Goal: Manage account settings

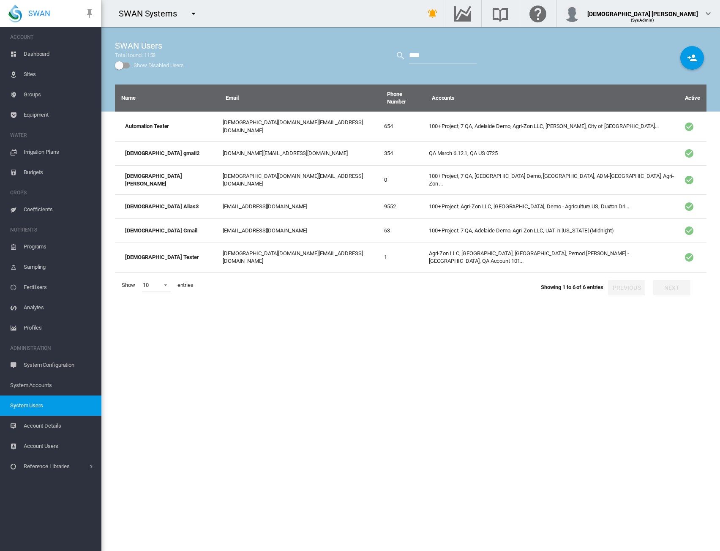
click at [194, 9] on md-icon "icon-menu-down" at bounding box center [193, 13] width 10 height 10
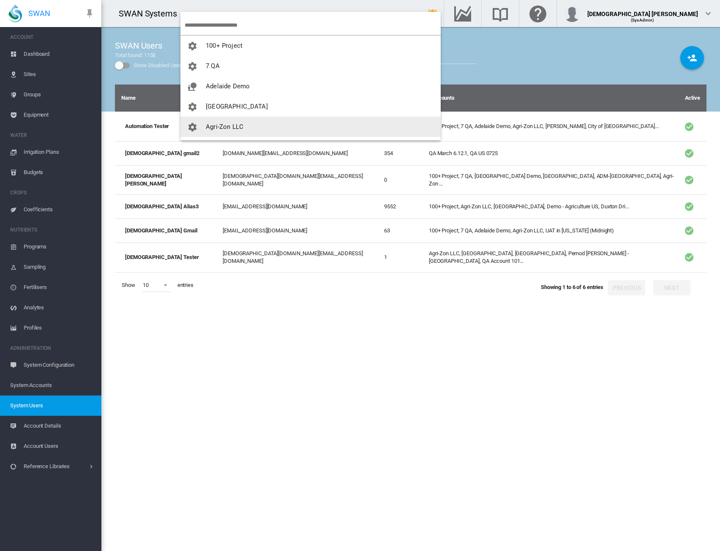
click at [234, 123] on span "Agri-Zon LLC" at bounding box center [225, 127] width 38 height 8
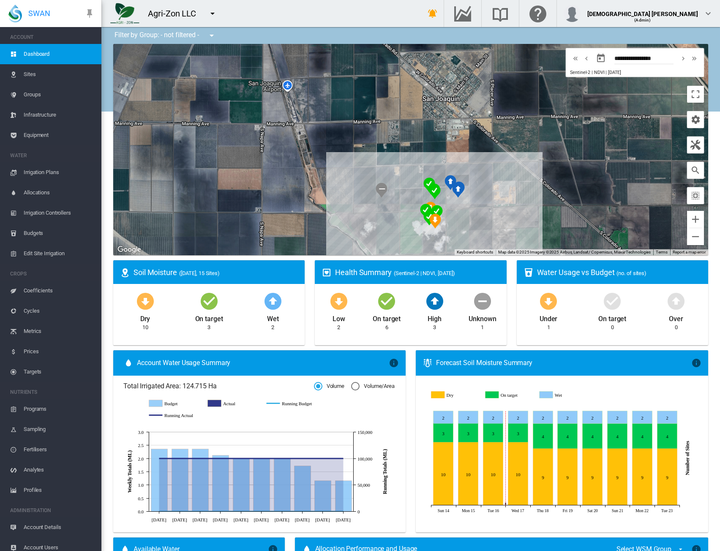
click at [38, 525] on span "Account Details" at bounding box center [59, 527] width 71 height 20
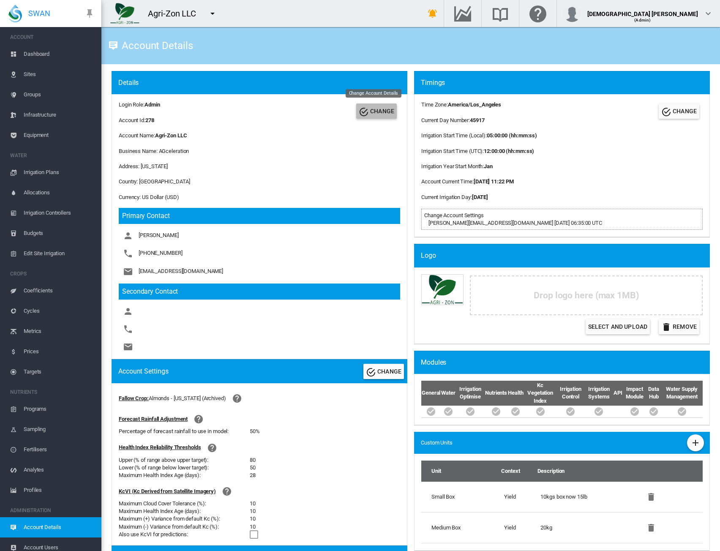
click at [359, 114] on md-icon "icon-check-circle" at bounding box center [364, 112] width 10 height 10
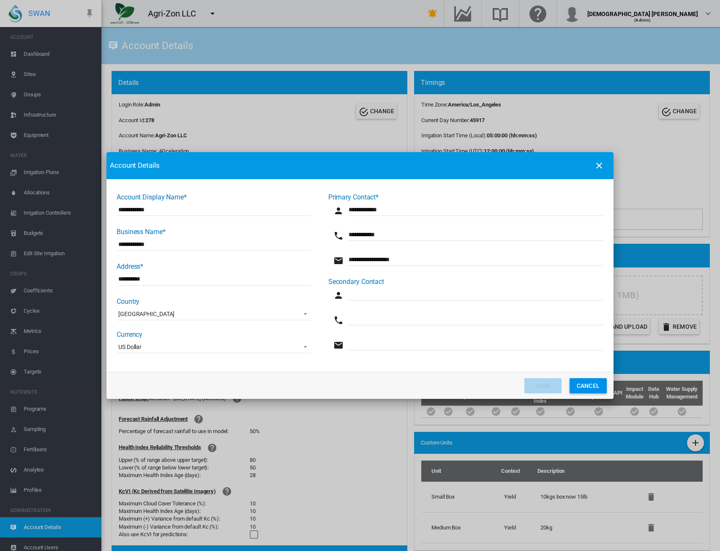
click at [298, 345] on span "Account Display ..." at bounding box center [303, 346] width 10 height 8
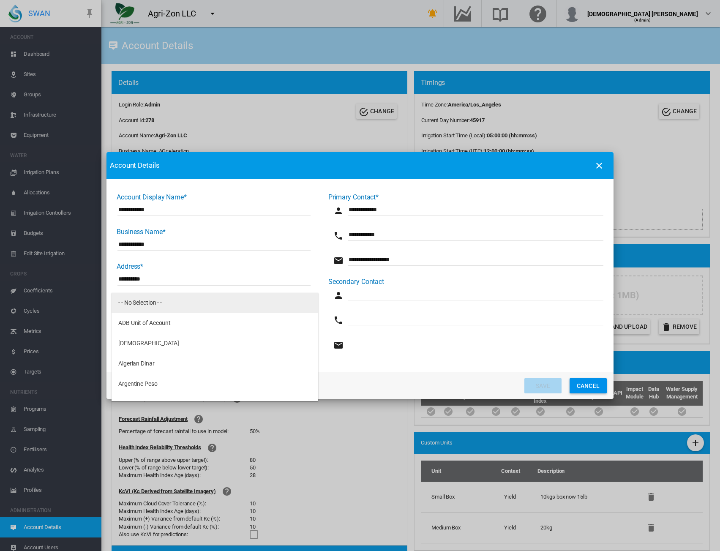
drag, startPoint x: 196, startPoint y: 301, endPoint x: 243, endPoint y: 313, distance: 49.2
click at [196, 301] on md-option "- - No Selection - -" at bounding box center [215, 303] width 207 height 20
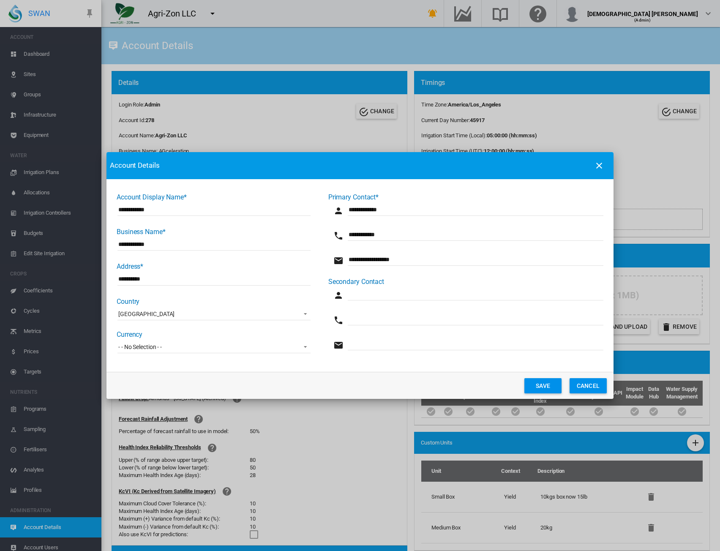
click at [542, 385] on button "Save" at bounding box center [542, 385] width 37 height 15
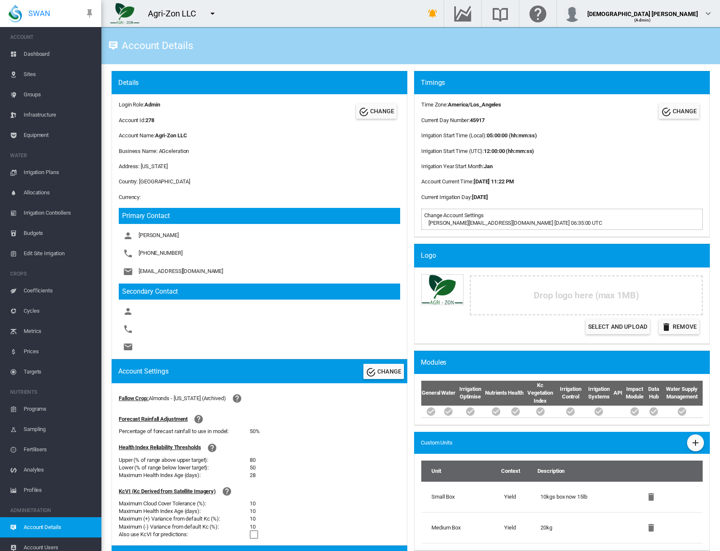
click at [209, 16] on md-icon "icon-menu-down" at bounding box center [212, 13] width 10 height 10
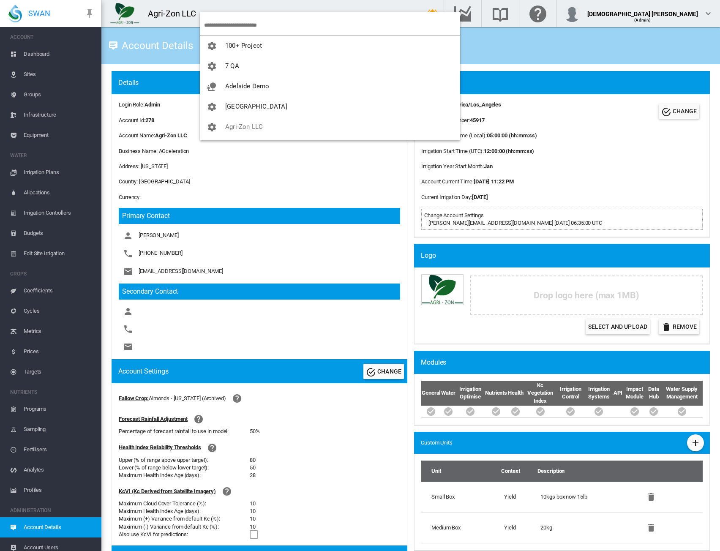
click at [217, 21] on input "search" at bounding box center [332, 25] width 256 height 20
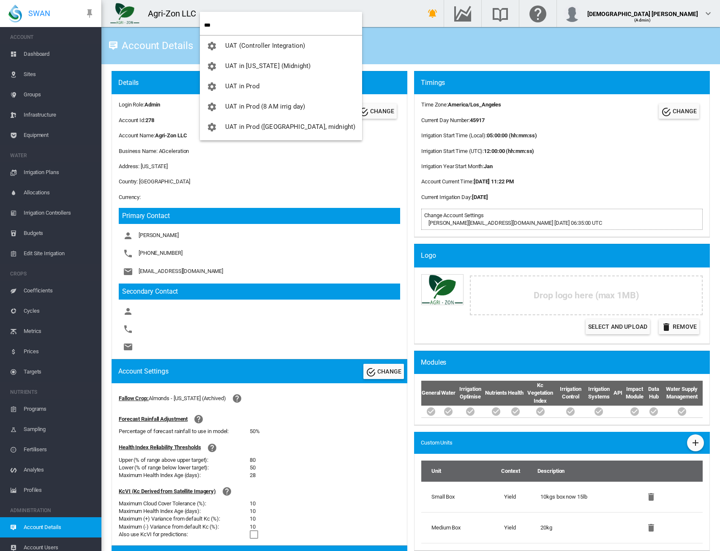
type input "***"
click at [239, 49] on button "UAT (Controller Integration)" at bounding box center [281, 45] width 162 height 20
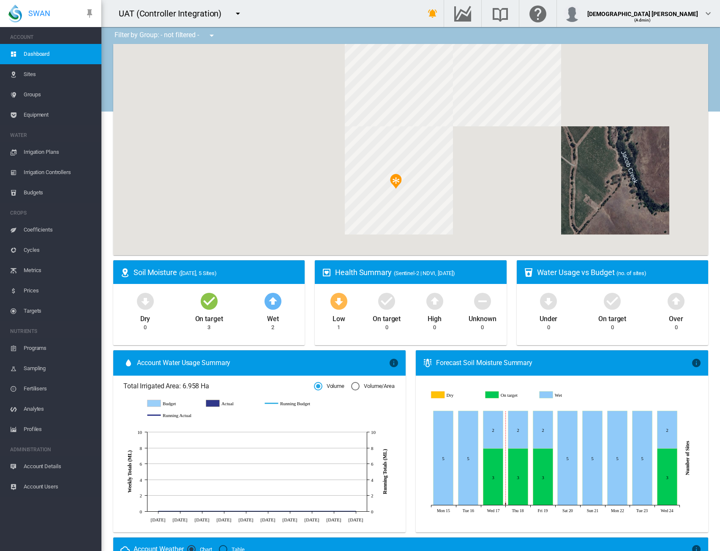
click at [48, 492] on span "Account Users" at bounding box center [59, 486] width 71 height 20
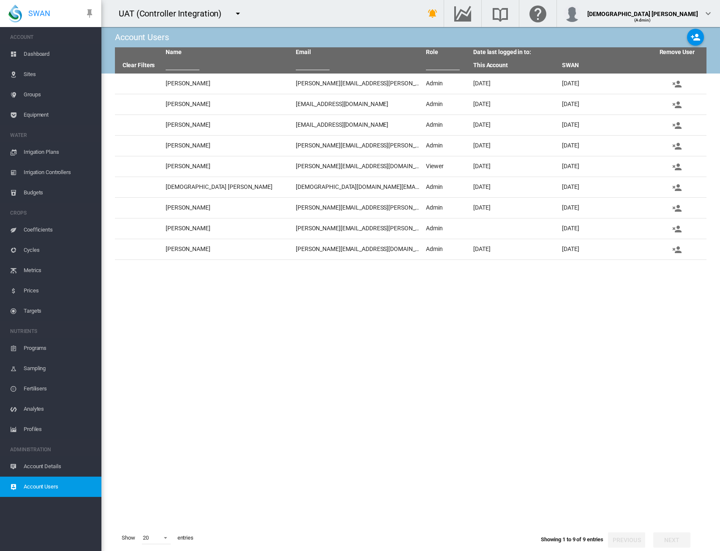
click at [349, 314] on tbody "Alejandra Santos Rubiano alejandra.santos@swansystems.com Admin Mon, Aug 9, 202…" at bounding box center [410, 298] width 591 height 451
click at [144, 65] on link "Clear Filters" at bounding box center [138, 65] width 33 height 7
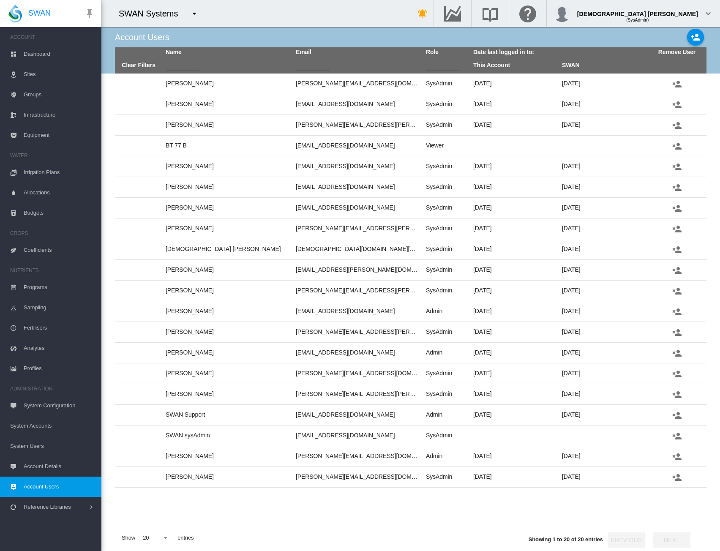
click at [33, 427] on span "System Accounts" at bounding box center [52, 426] width 84 height 20
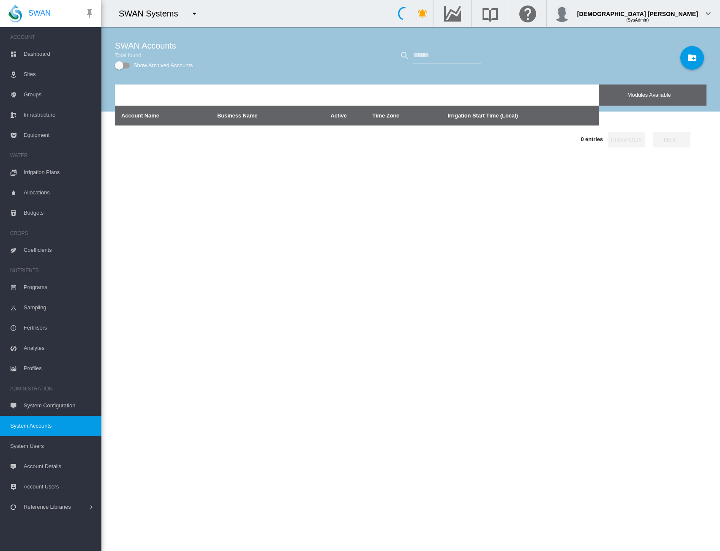
click at [31, 444] on span "System Users" at bounding box center [52, 446] width 84 height 20
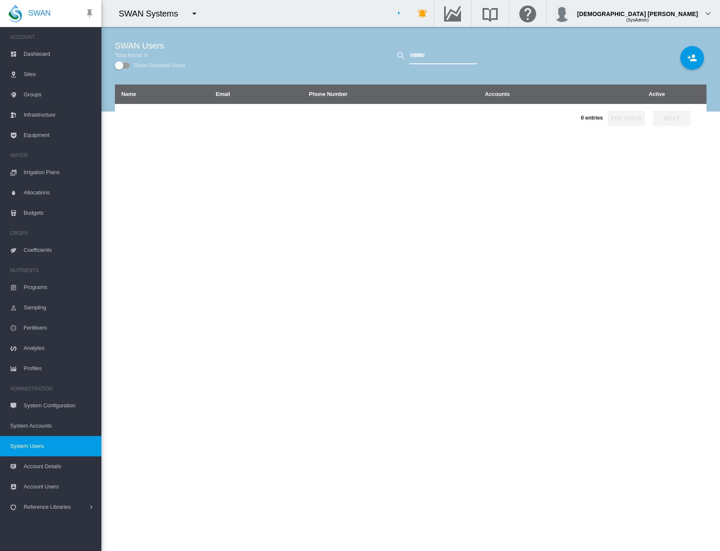
click at [437, 56] on input "text" at bounding box center [443, 55] width 68 height 17
type input "****"
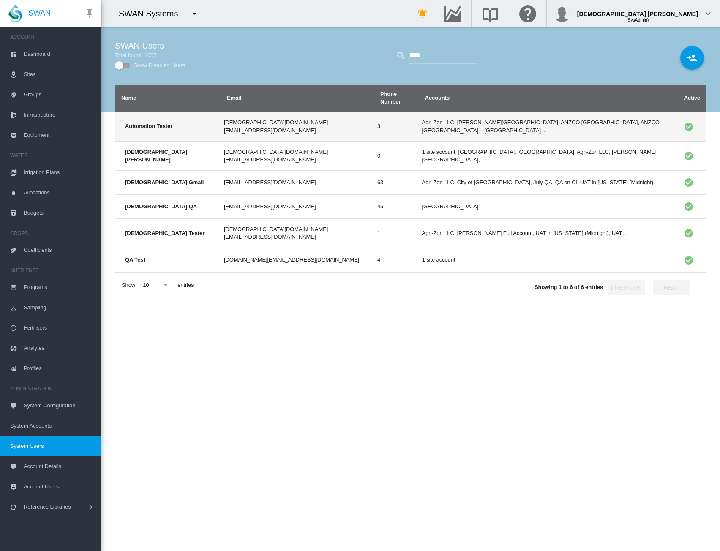
click at [419, 114] on td "Agri-Zon LLC, Anna Plains, ANZCO Canterbury, ANZCO Canterbury – Five Star, City…" at bounding box center [548, 126] width 259 height 29
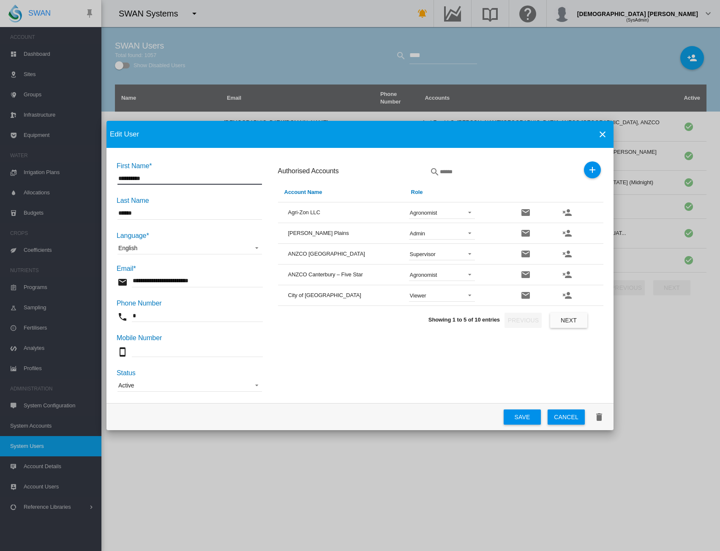
click at [569, 318] on button "Next" at bounding box center [568, 320] width 37 height 15
click at [459, 253] on span "Supervisor" at bounding box center [435, 254] width 51 height 8
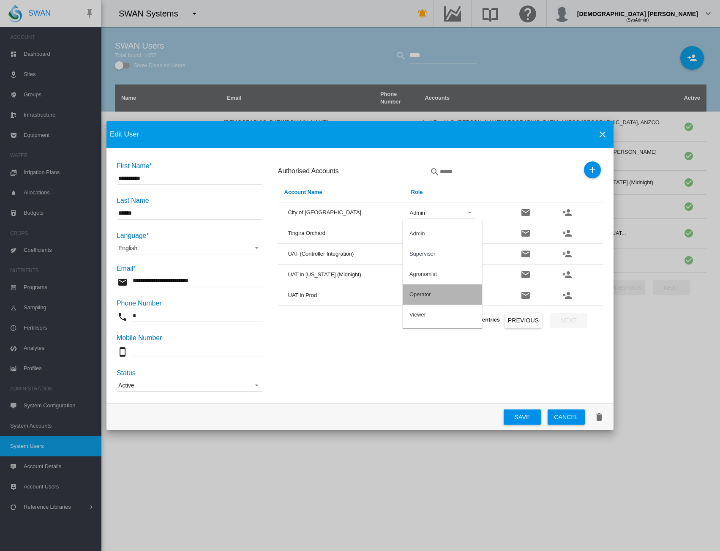
click at [436, 296] on md-option "Operator" at bounding box center [442, 294] width 79 height 20
click at [525, 414] on button "Save" at bounding box center [521, 416] width 37 height 15
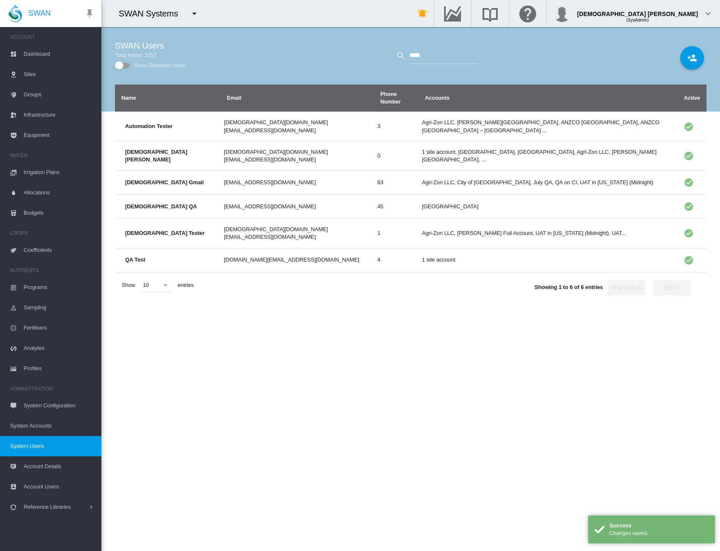
click at [502, 331] on div "Name Email Phone Number Accounts Active Automation Tester lady.uy@swansystems.c…" at bounding box center [410, 317] width 591 height 466
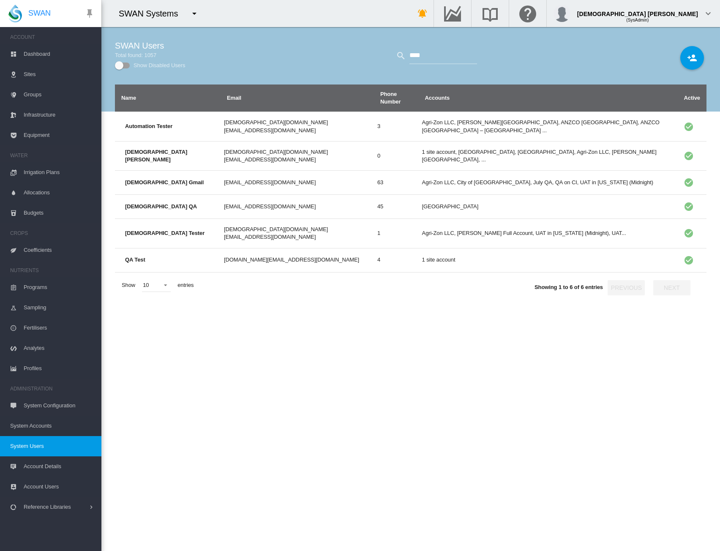
click at [191, 14] on md-icon "icon-menu-down" at bounding box center [194, 13] width 10 height 10
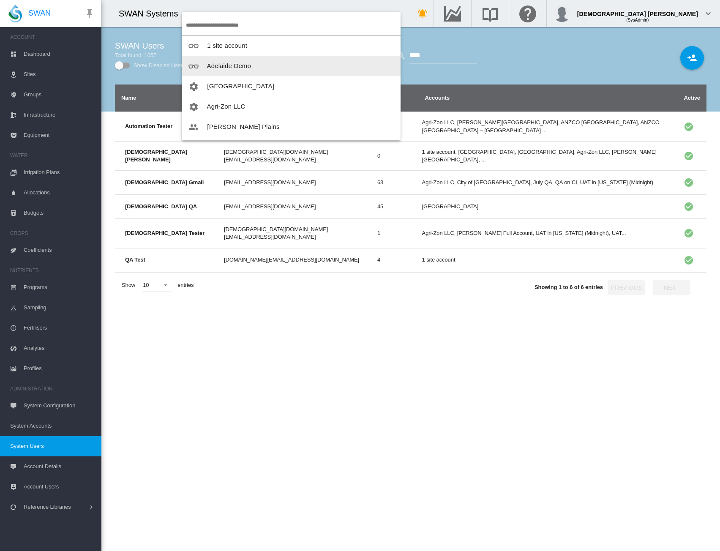
click at [216, 62] on button "Adelaide Demo" at bounding box center [291, 66] width 219 height 20
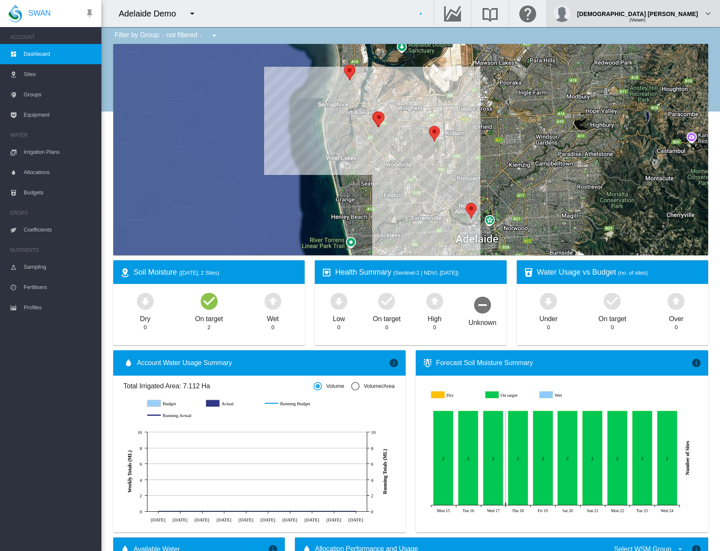
click at [645, 19] on span "(Viewer)" at bounding box center [637, 20] width 16 height 5
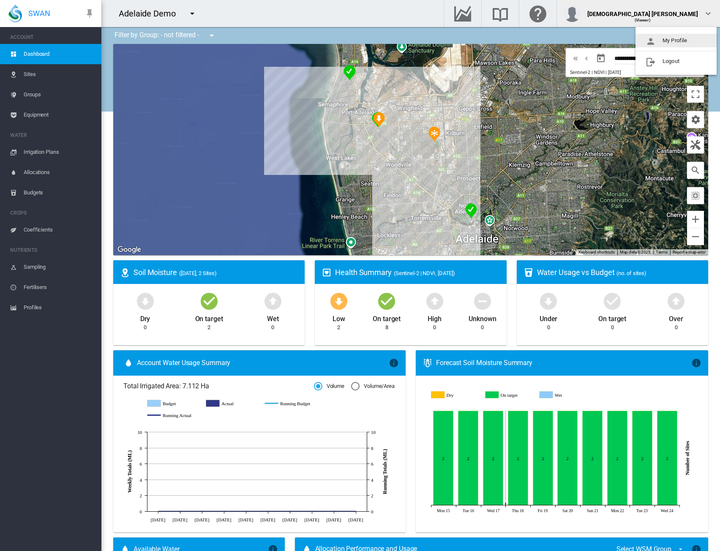
click at [677, 37] on button "My Profile" at bounding box center [675, 41] width 81 height 14
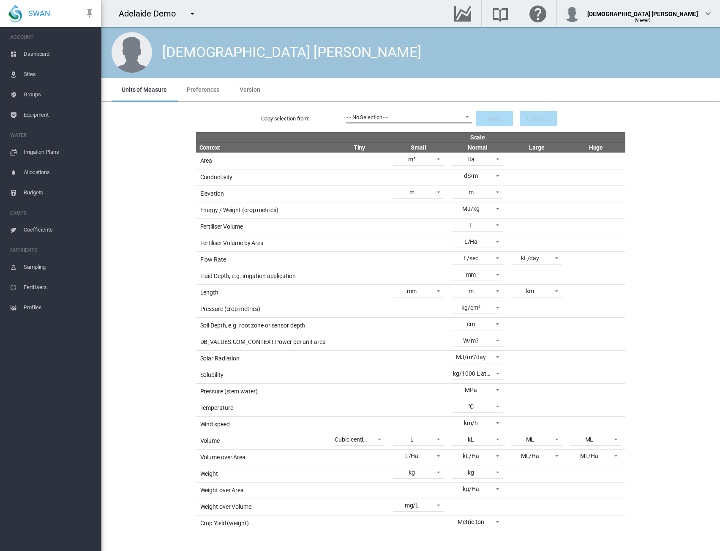
click at [421, 113] on md-select-value "- - No Selection - -" at bounding box center [408, 117] width 127 height 13
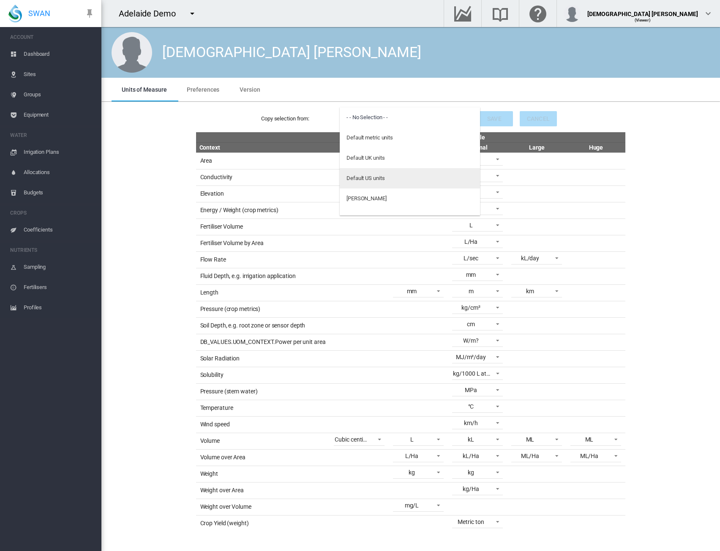
click at [397, 175] on md-option "Default US units" at bounding box center [410, 178] width 140 height 20
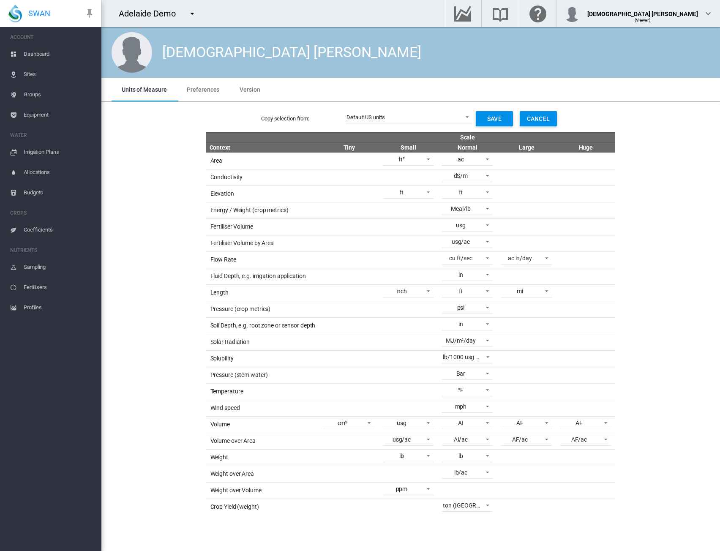
click at [46, 55] on span "Dashboard" at bounding box center [59, 54] width 71 height 20
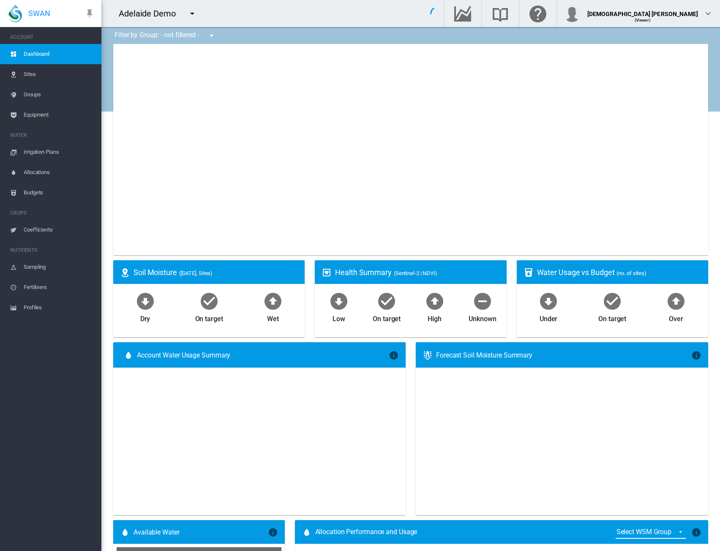
type input "**********"
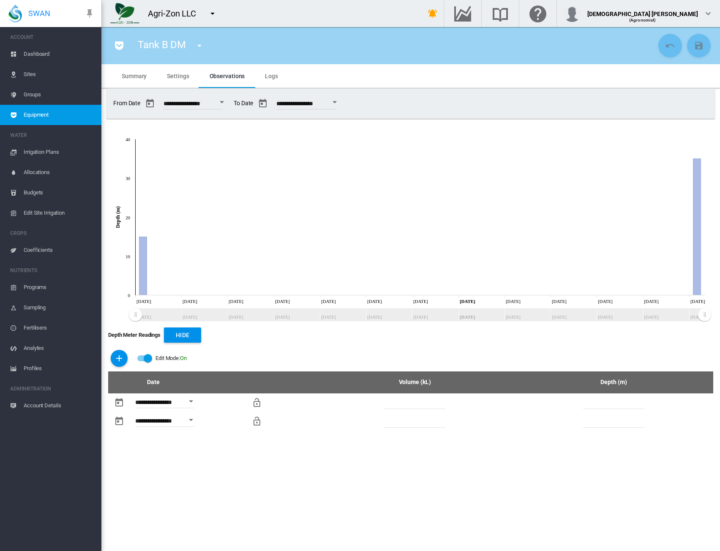
click at [212, 15] on md-icon "icon-menu-down" at bounding box center [212, 13] width 10 height 10
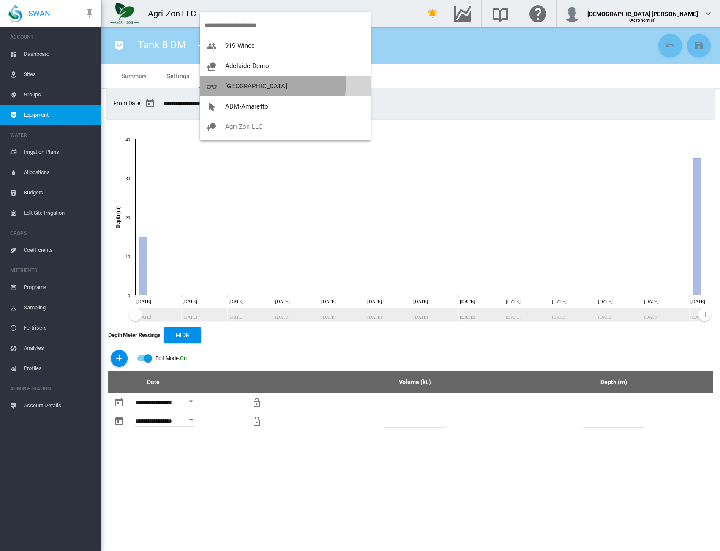
click at [223, 84] on span "button" at bounding box center [216, 86] width 19 height 8
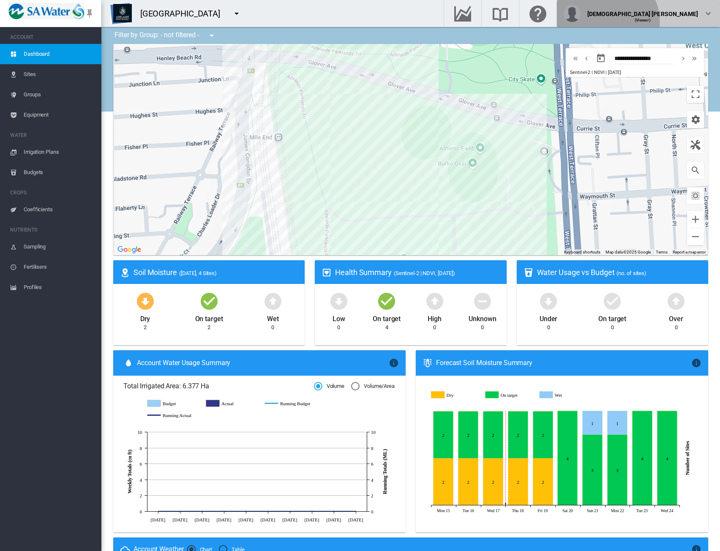
click at [695, 22] on div "Lady Uy (Viewer)" at bounding box center [638, 13] width 150 height 17
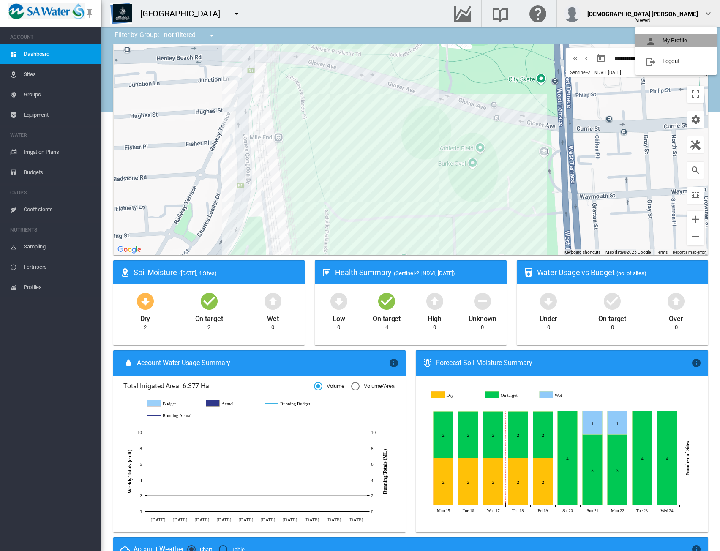
click at [687, 36] on button "My Profile" at bounding box center [675, 41] width 81 height 14
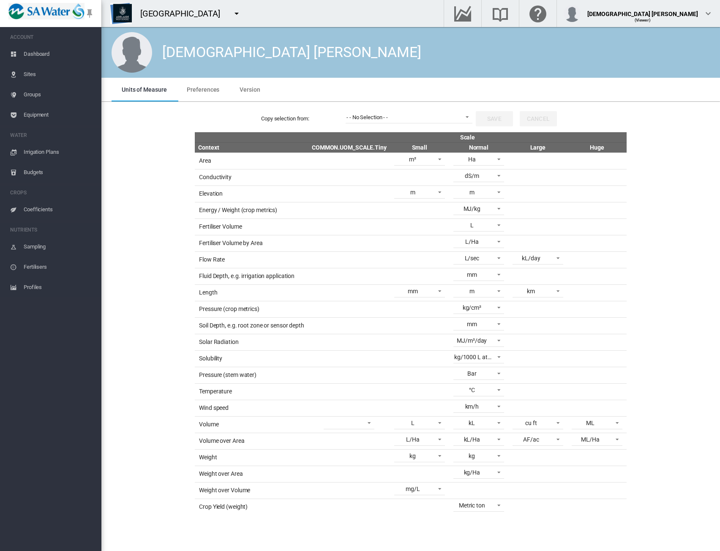
click at [22, 76] on link "Sites" at bounding box center [50, 74] width 101 height 20
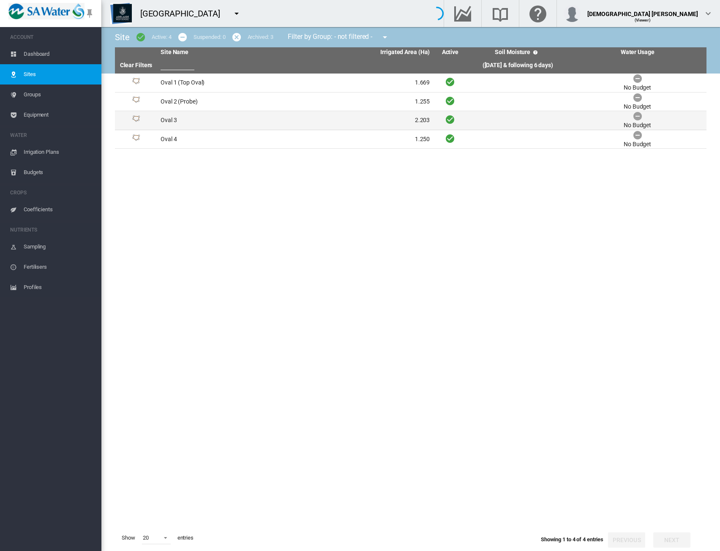
click at [210, 118] on td "Oval 3" at bounding box center [226, 120] width 138 height 19
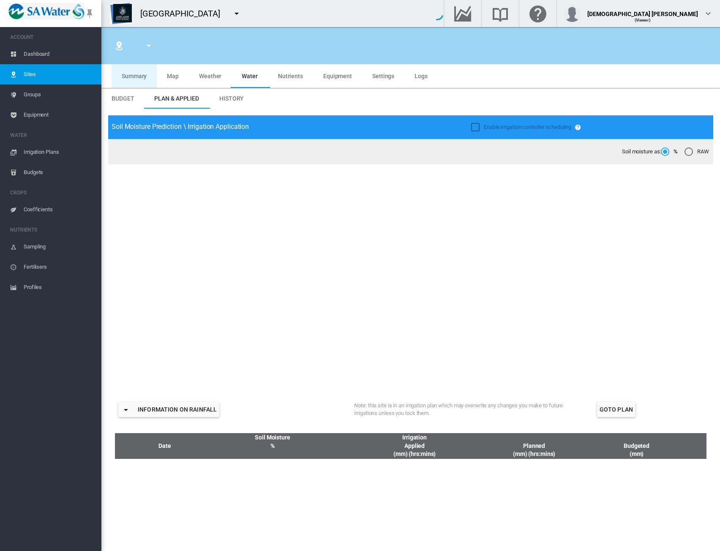
click at [140, 74] on span "Summary" at bounding box center [134, 76] width 25 height 7
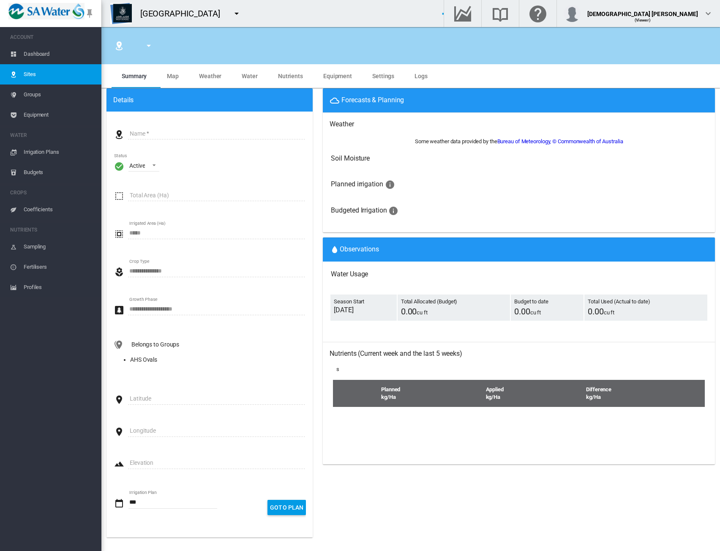
click at [236, 10] on md-icon "icon-menu-down" at bounding box center [236, 13] width 10 height 10
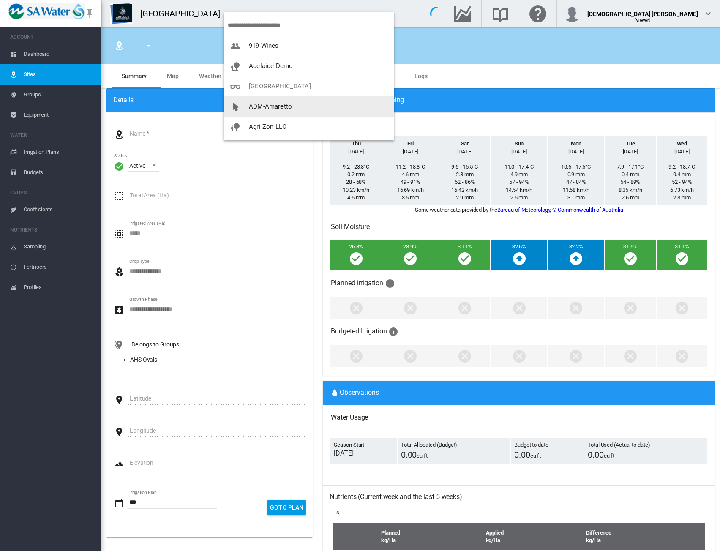
type input "*****"
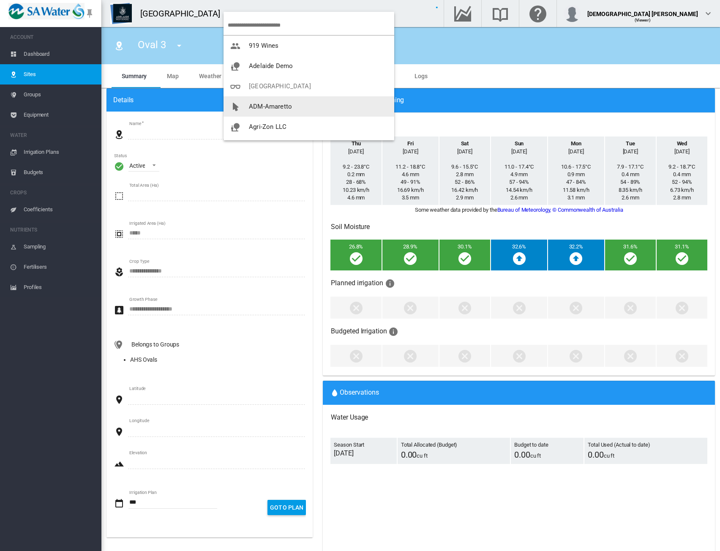
type input "******"
type input "*********"
type input "**"
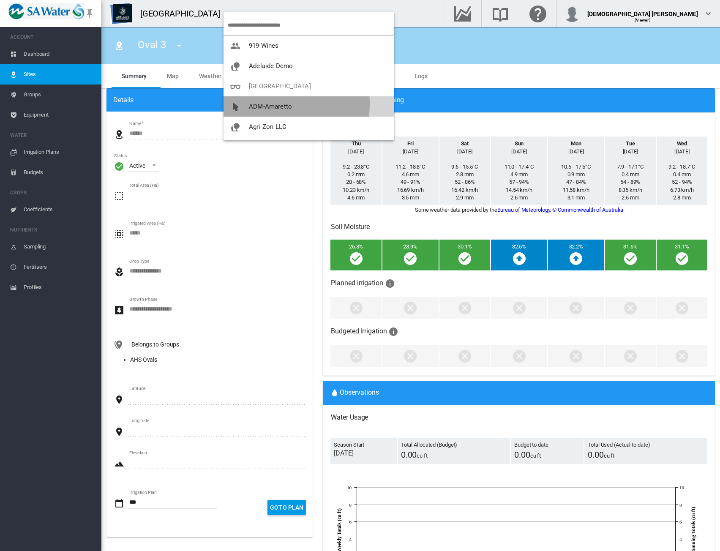
click at [263, 103] on span "ADM-Amaretto" at bounding box center [270, 107] width 43 height 8
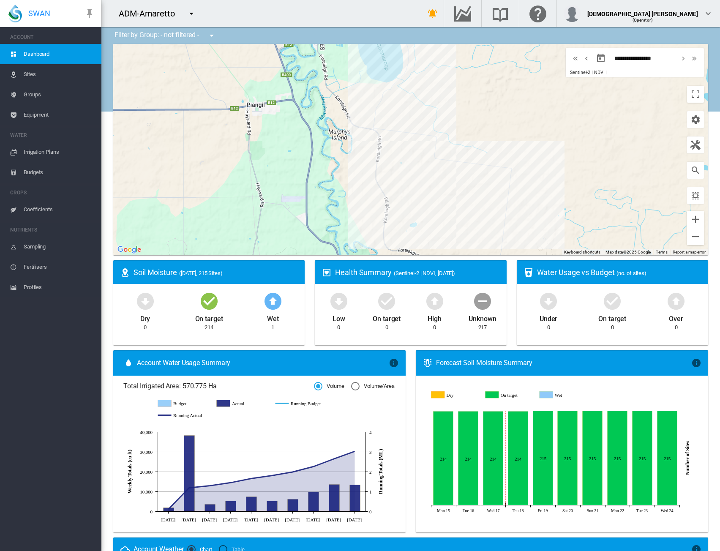
click at [35, 73] on span "Sites" at bounding box center [59, 74] width 71 height 20
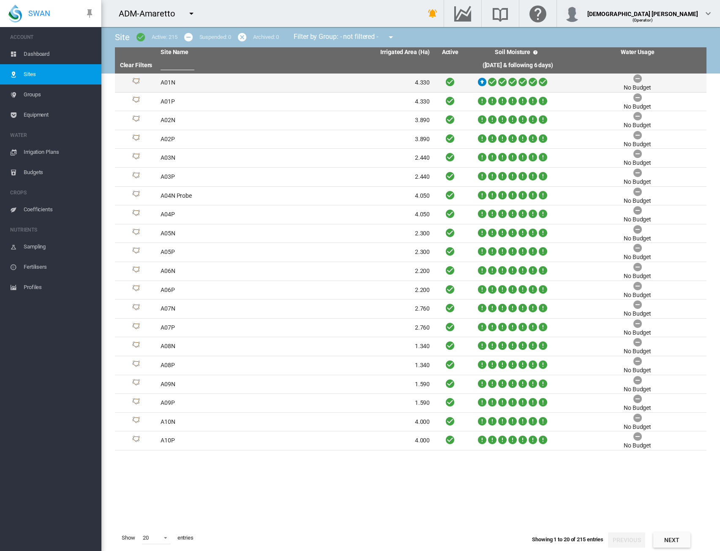
click at [181, 84] on td "A01N" at bounding box center [226, 82] width 138 height 19
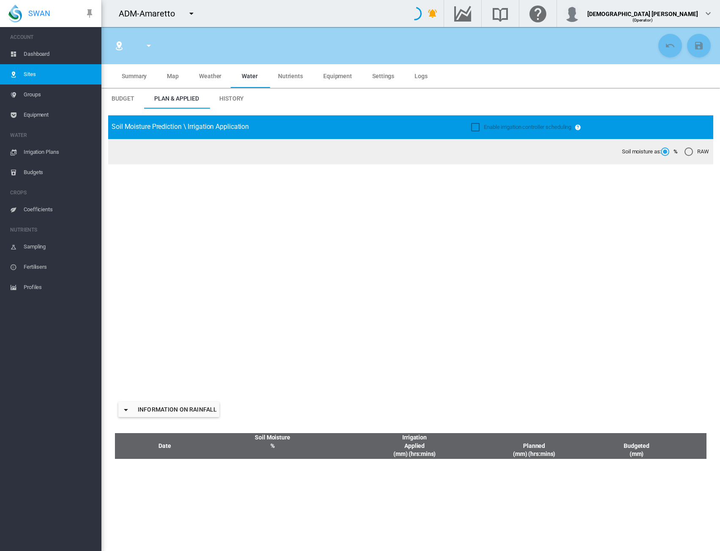
click at [133, 81] on md-tab-item "Summary" at bounding box center [134, 76] width 45 height 24
type input "****"
type input "*****"
type input "*********"
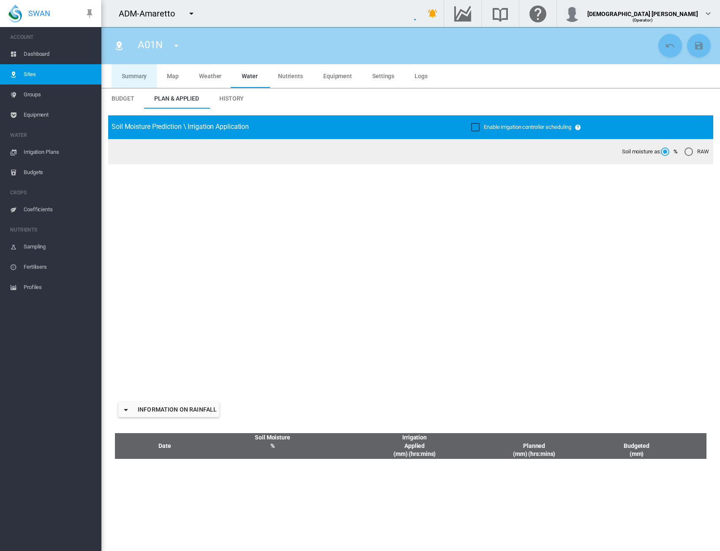
type input "**"
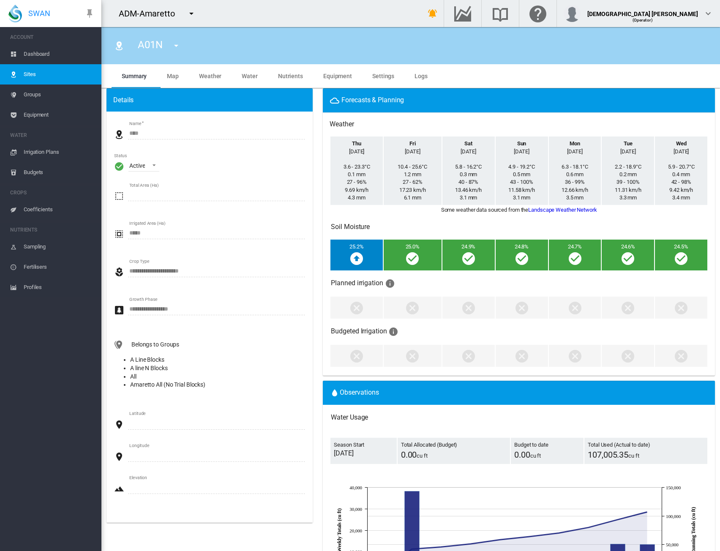
click at [34, 95] on span "Groups" at bounding box center [59, 94] width 71 height 20
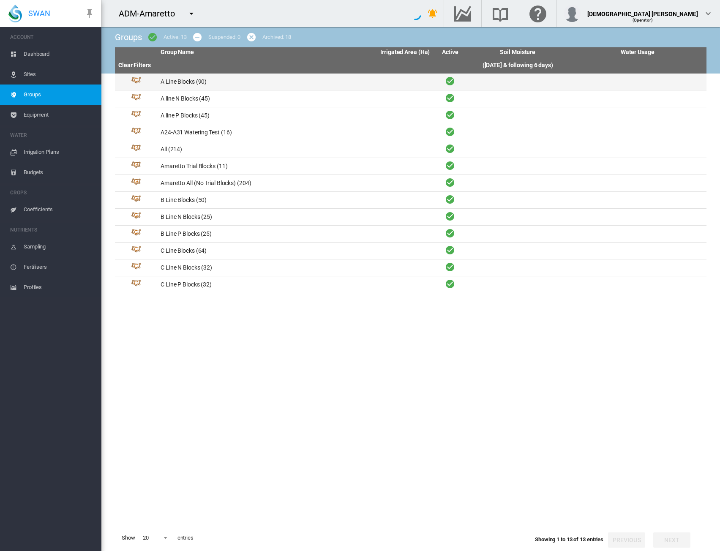
click at [228, 85] on td "A Line Blocks (90)" at bounding box center [226, 81] width 138 height 16
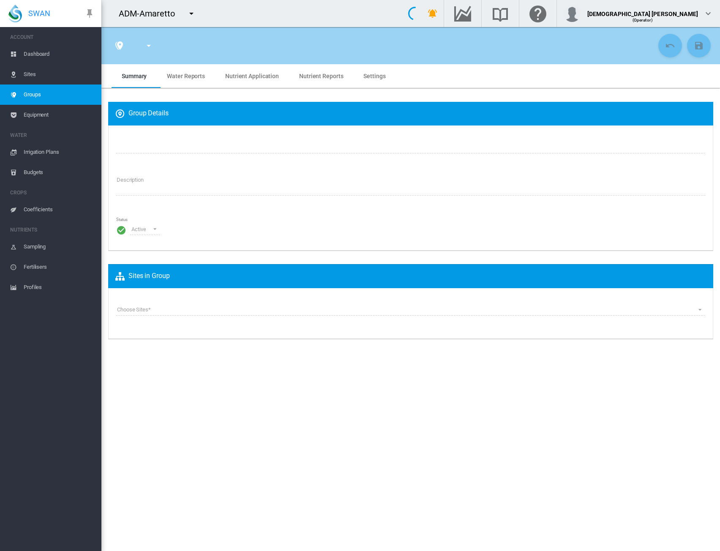
type input "**********"
type textarea "**********"
click at [59, 114] on span "Equipment" at bounding box center [59, 115] width 71 height 20
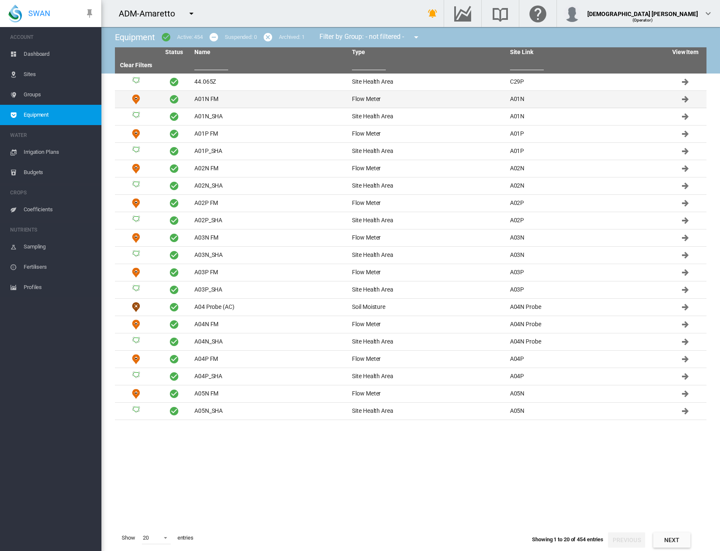
click at [222, 103] on td "A01N FM" at bounding box center [270, 99] width 158 height 17
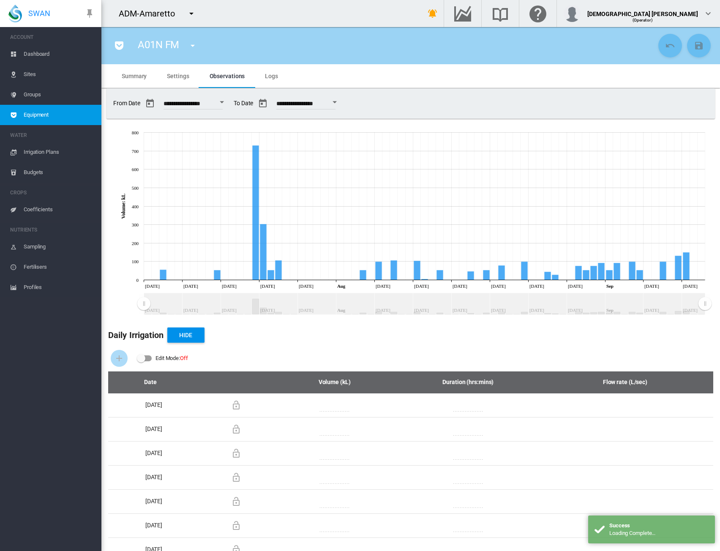
click at [128, 76] on span "Summary" at bounding box center [134, 76] width 25 height 7
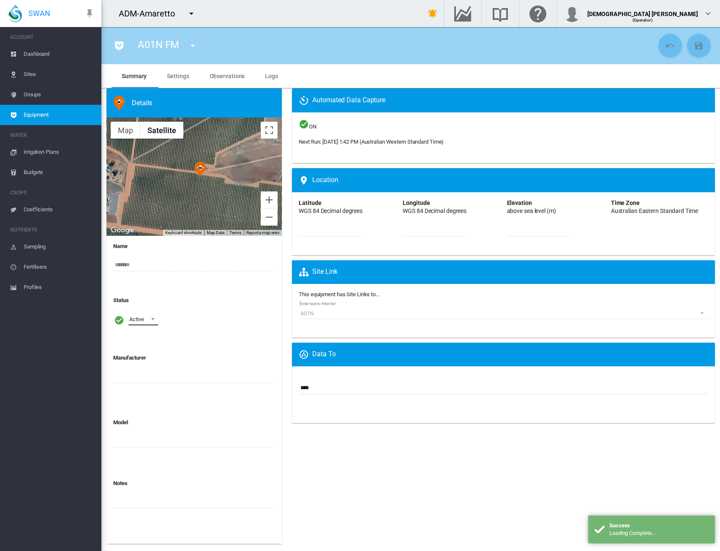
click at [147, 321] on span at bounding box center [150, 318] width 10 height 8
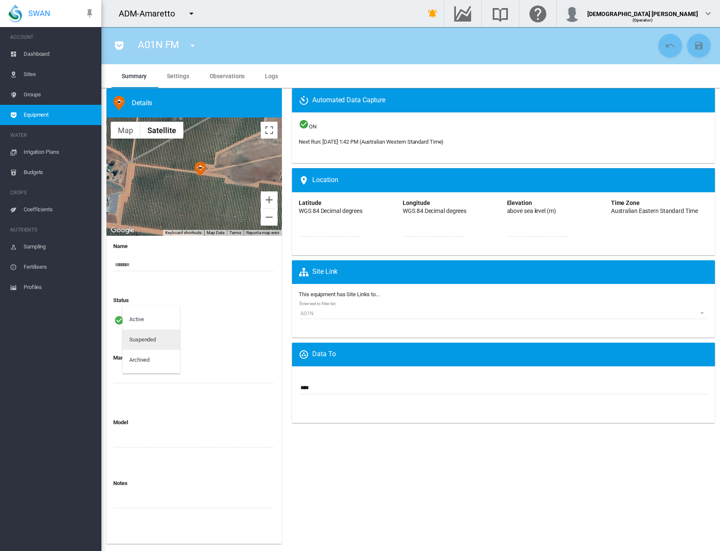
click at [146, 337] on div "Suspended" at bounding box center [142, 340] width 27 height 8
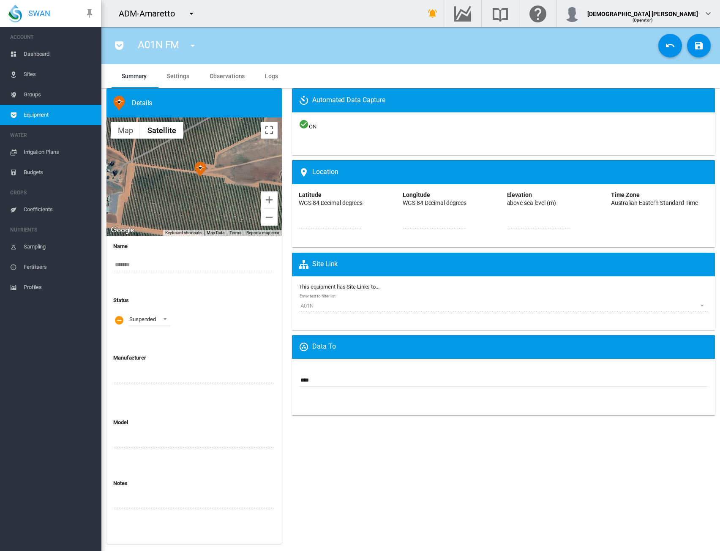
click at [216, 319] on div "Suspended" at bounding box center [194, 319] width 162 height 30
click at [29, 54] on span "Dashboard" at bounding box center [59, 54] width 71 height 20
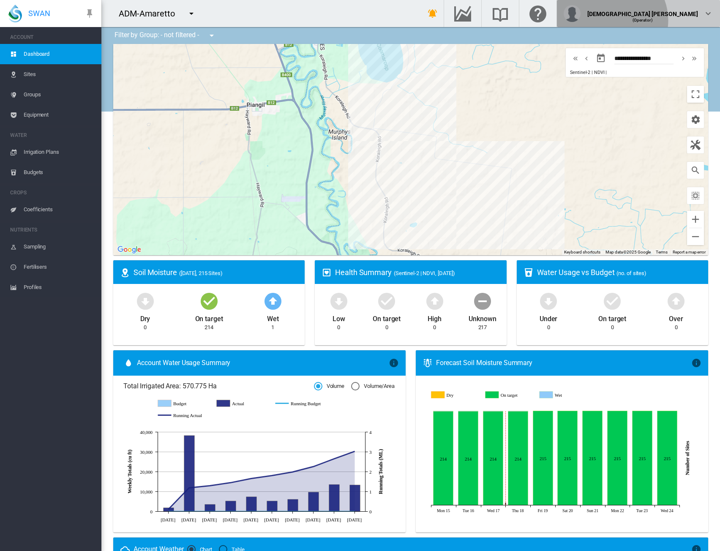
click at [700, 20] on div "Lady Uy (Operator)" at bounding box center [638, 13] width 150 height 17
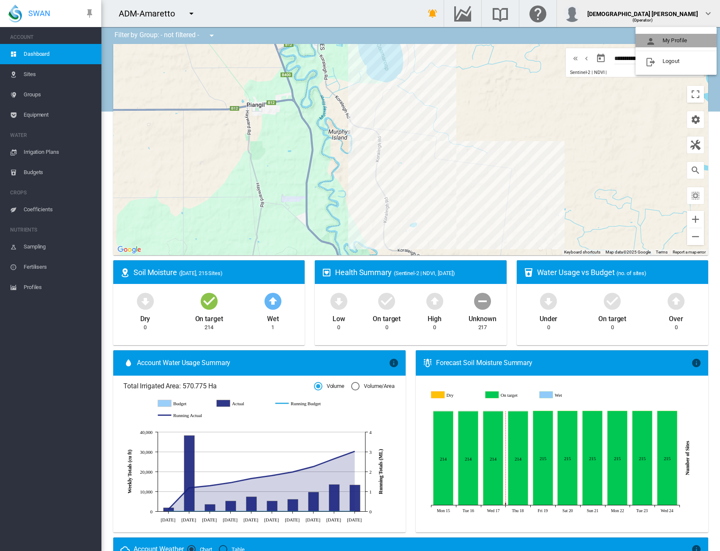
click at [694, 36] on button "My Profile" at bounding box center [675, 41] width 81 height 14
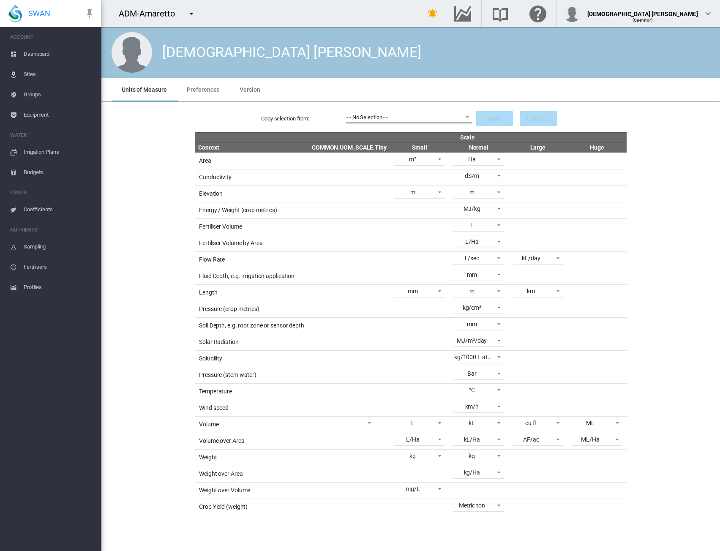
click at [392, 118] on span "- - No Selection - -" at bounding box center [402, 118] width 112 height 8
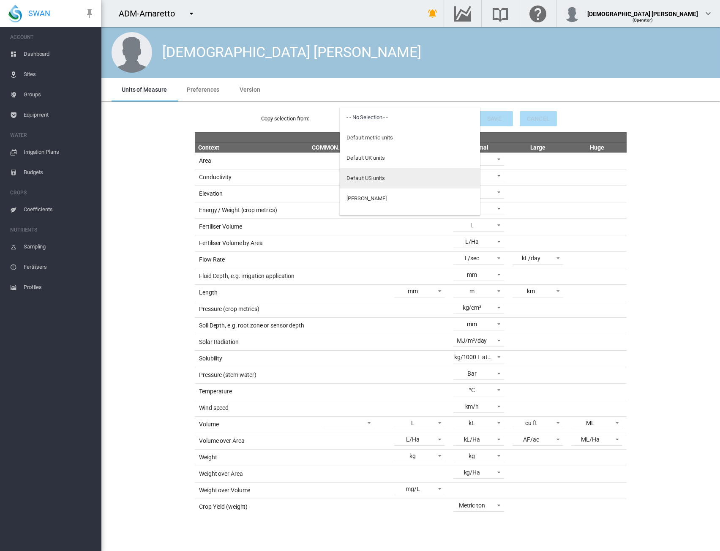
click at [381, 176] on div "Default US units" at bounding box center [365, 178] width 38 height 8
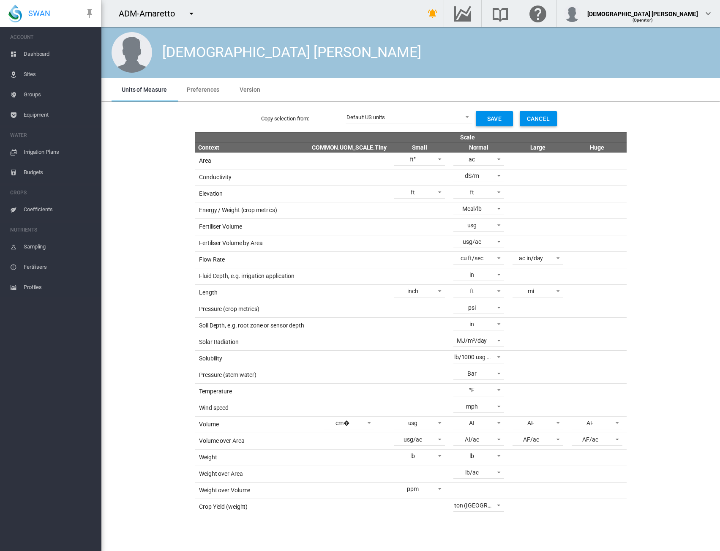
click at [33, 52] on span "Dashboard" at bounding box center [59, 54] width 71 height 20
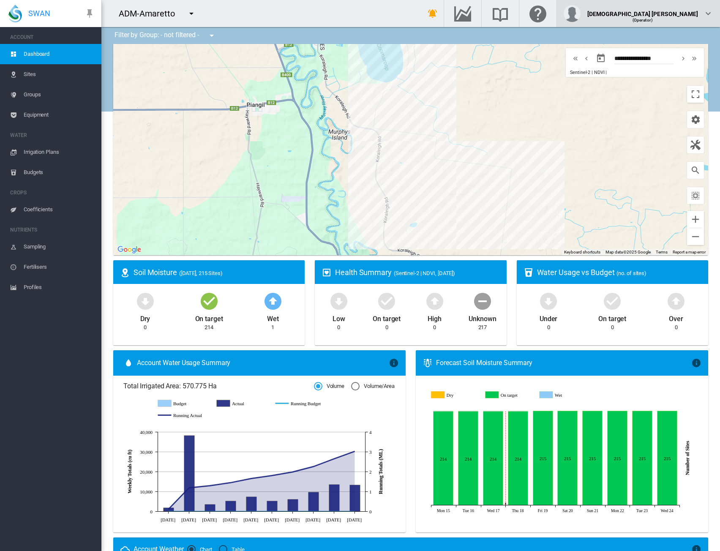
click at [653, 19] on span "(Operator)" at bounding box center [642, 20] width 20 height 5
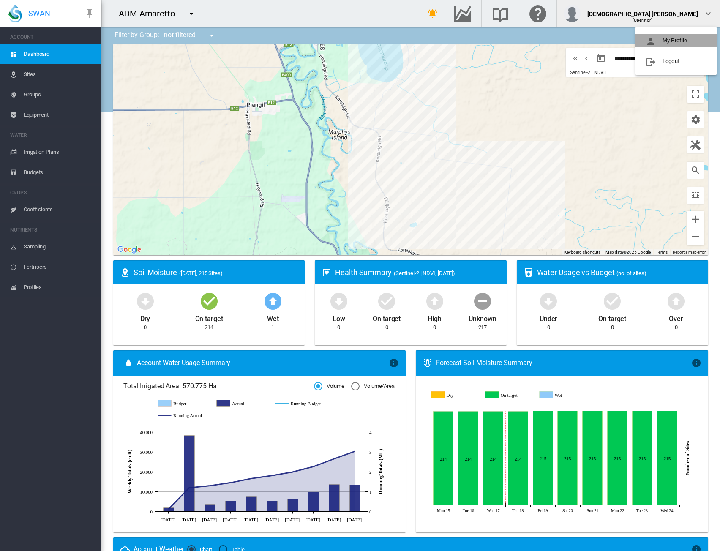
click at [686, 37] on button "My Profile" at bounding box center [675, 41] width 81 height 14
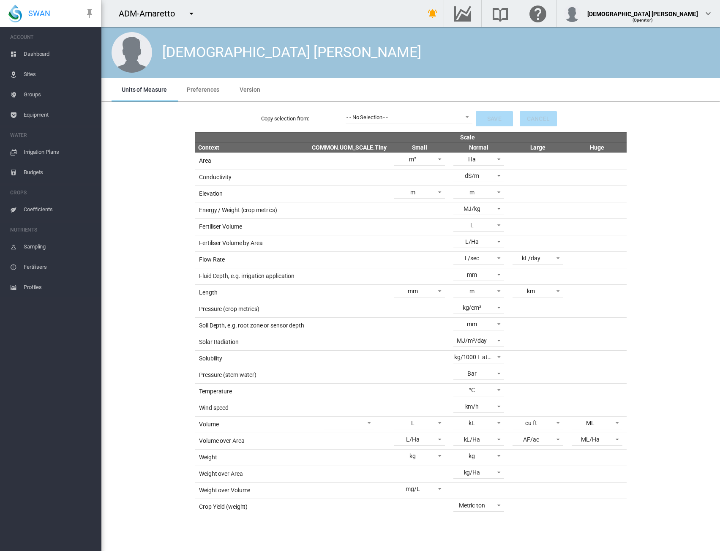
click at [655, 211] on div "Copy selection from: - - No Selection - - - - No Selection - - Save Cancel Scal…" at bounding box center [411, 310] width 612 height 410
click at [437, 124] on div "Copy selection from: - - No Selection - - - - No Selection - - Save Cancel" at bounding box center [410, 119] width 605 height 20
click at [436, 119] on span "- - No Selection - -" at bounding box center [402, 118] width 112 height 8
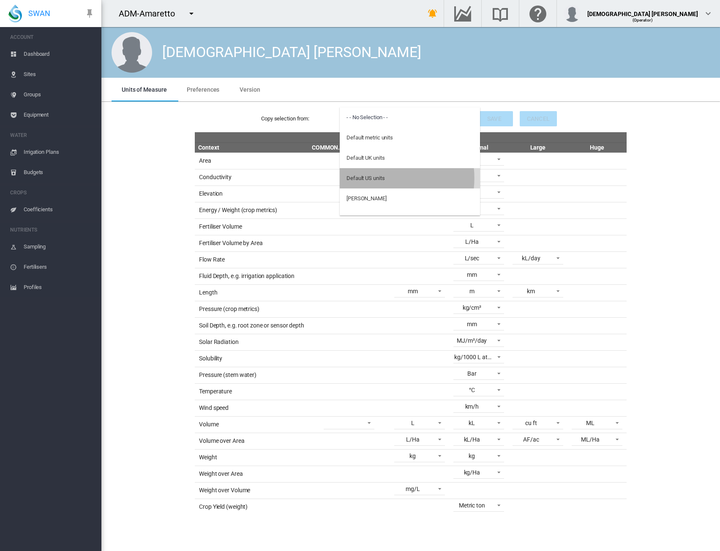
click at [373, 178] on div "Default US units" at bounding box center [365, 178] width 38 height 8
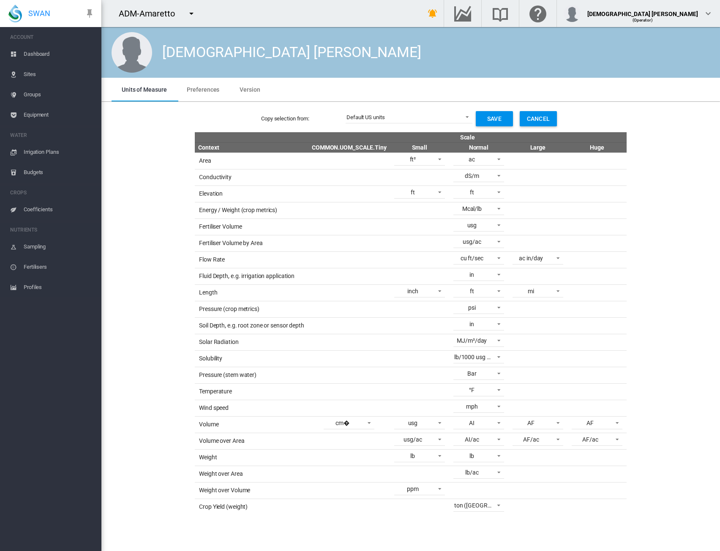
click at [657, 288] on div "Copy selection from: Default US units Save Cancel Scale Context COMMON.UOM_SCAL…" at bounding box center [411, 310] width 612 height 410
click at [41, 58] on span "Dashboard" at bounding box center [59, 54] width 71 height 20
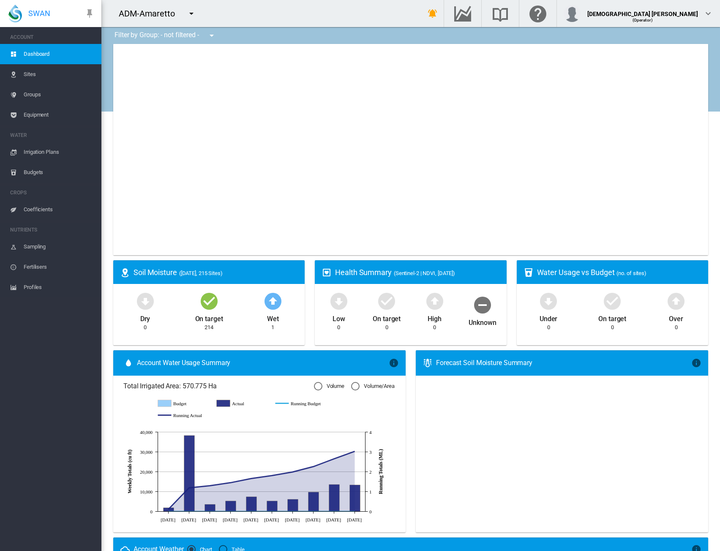
type input "**********"
